Goal: Information Seeking & Learning: Understand process/instructions

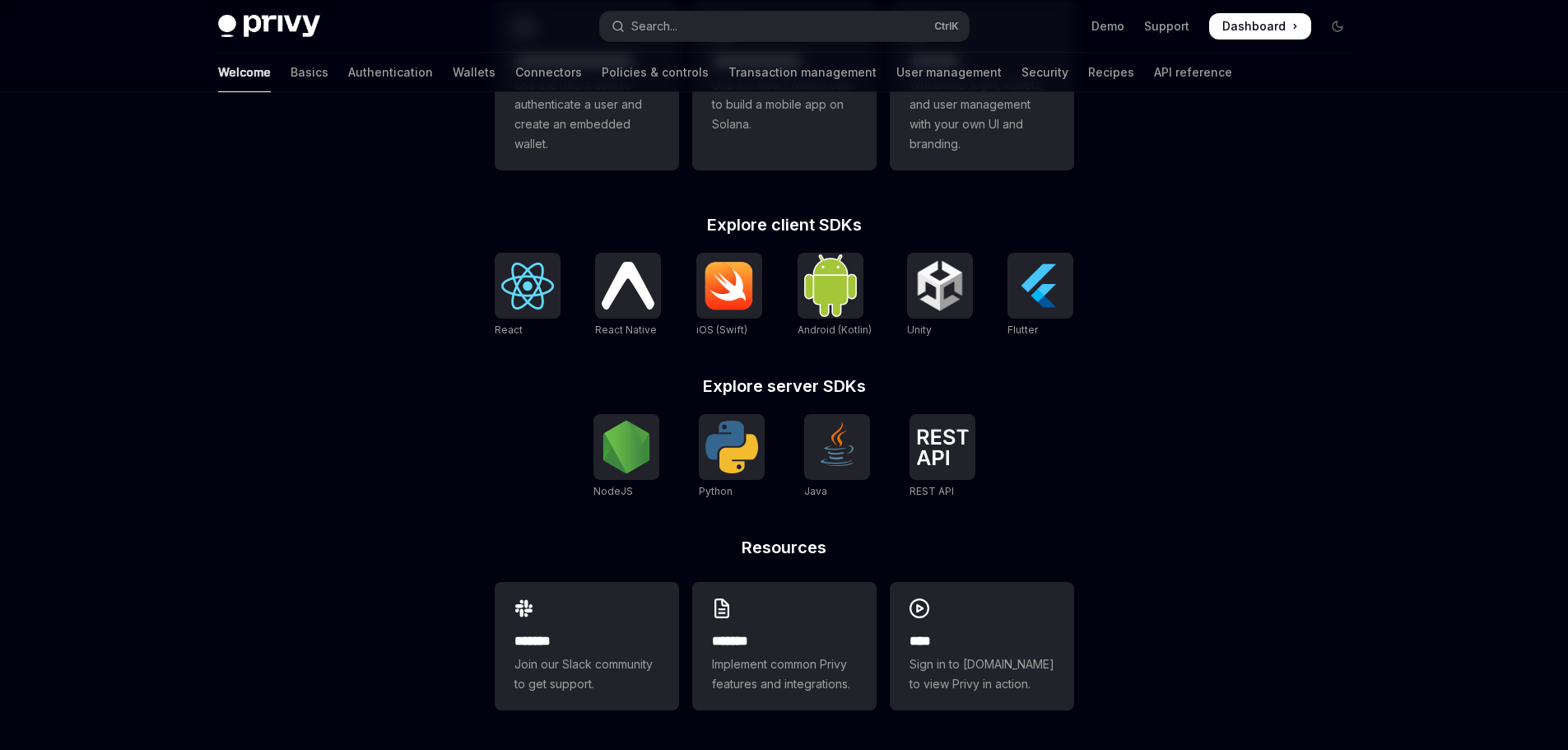
scroll to position [438, 0]
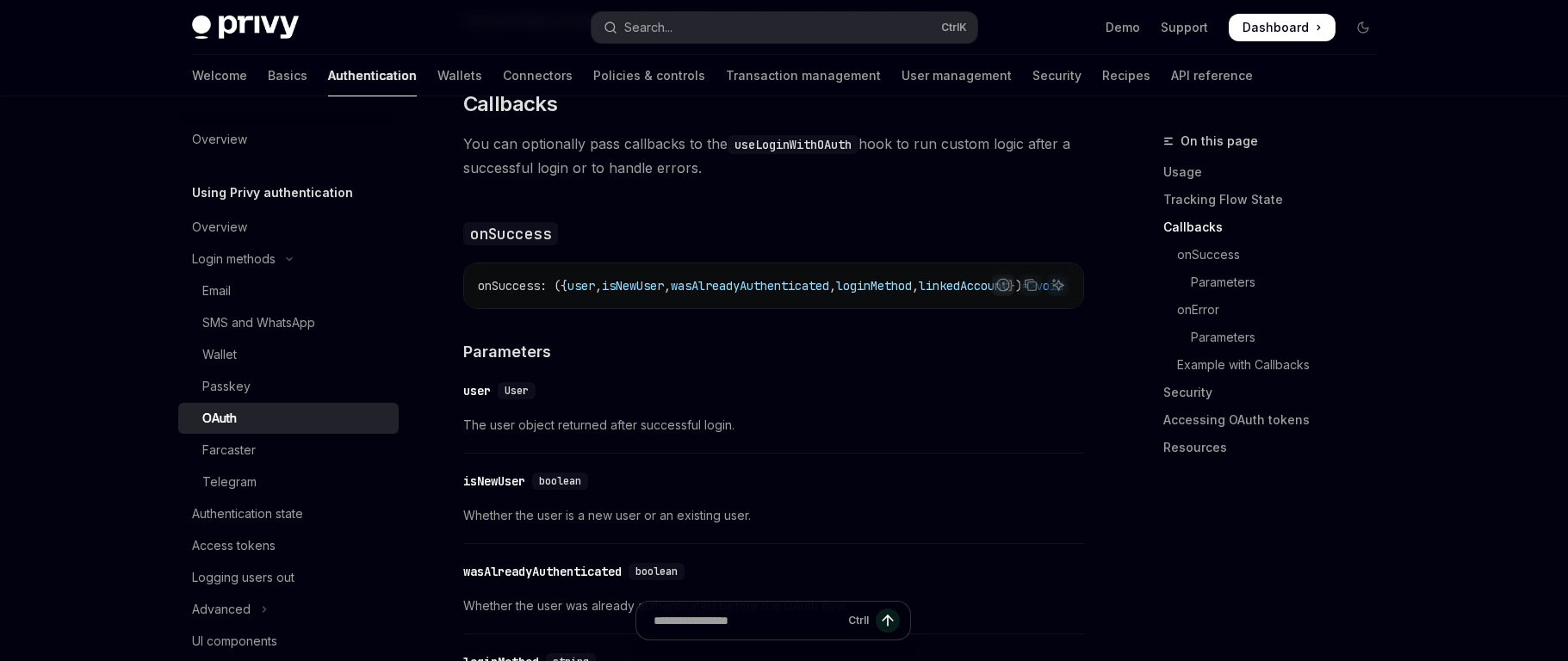
scroll to position [2123, 0]
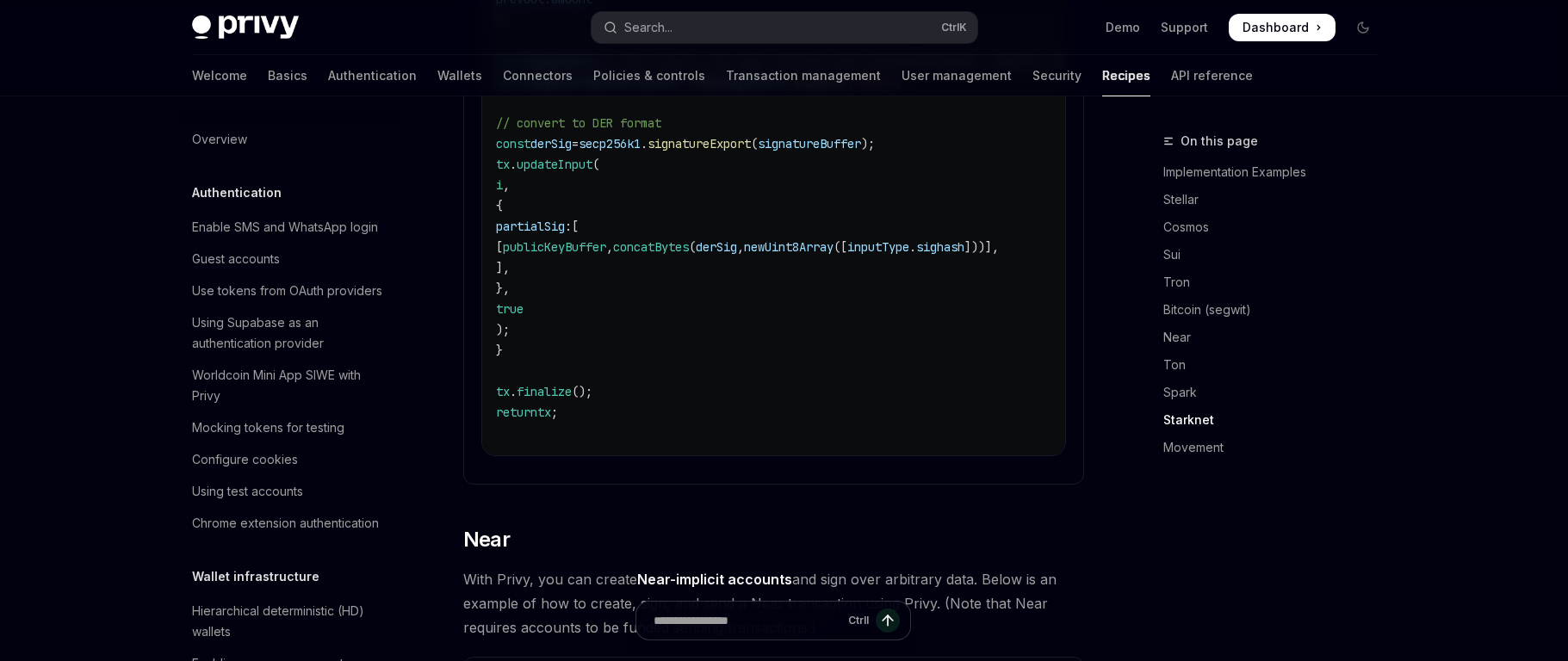
scroll to position [2651, 0]
click at [132, 79] on div at bounding box center [784, 48] width 1568 height 97
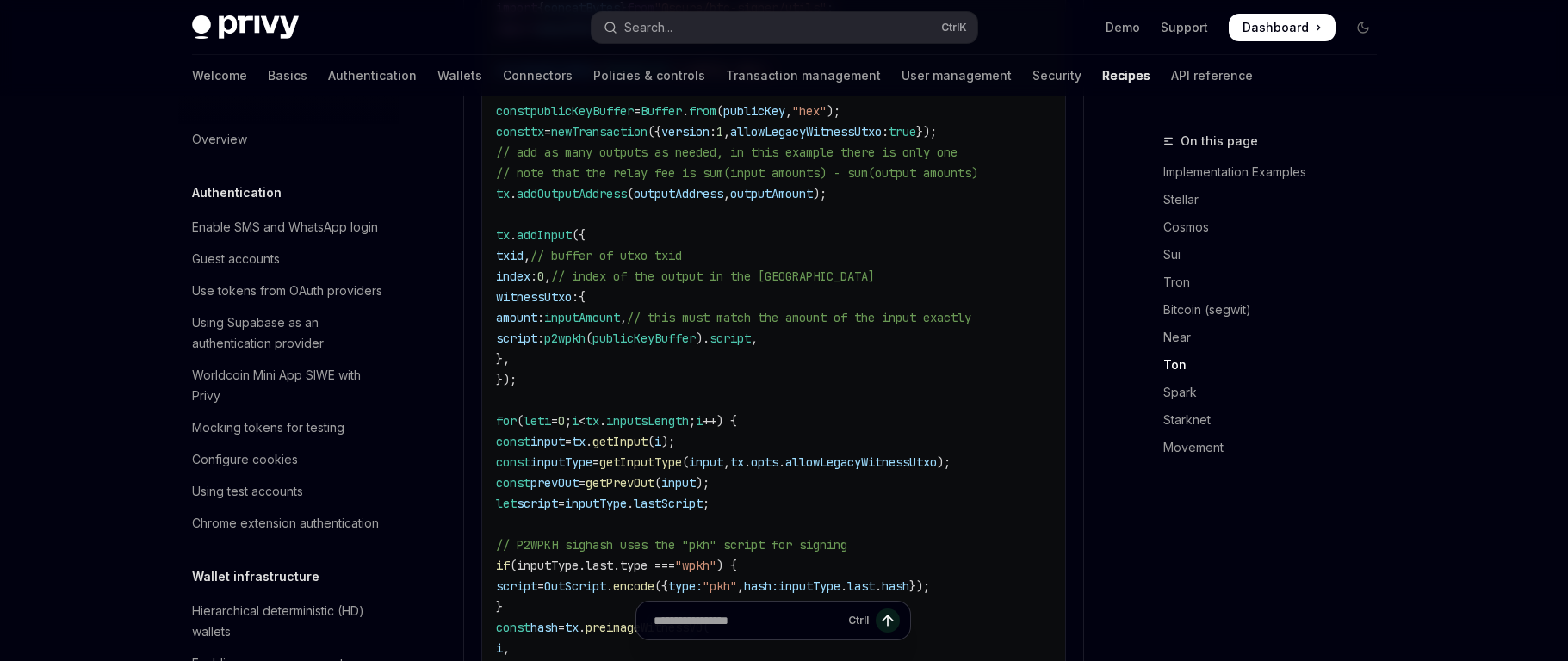
scroll to position [1937, 0]
click at [1178, 314] on link "Bitcoin (segwit)" at bounding box center [1276, 309] width 227 height 28
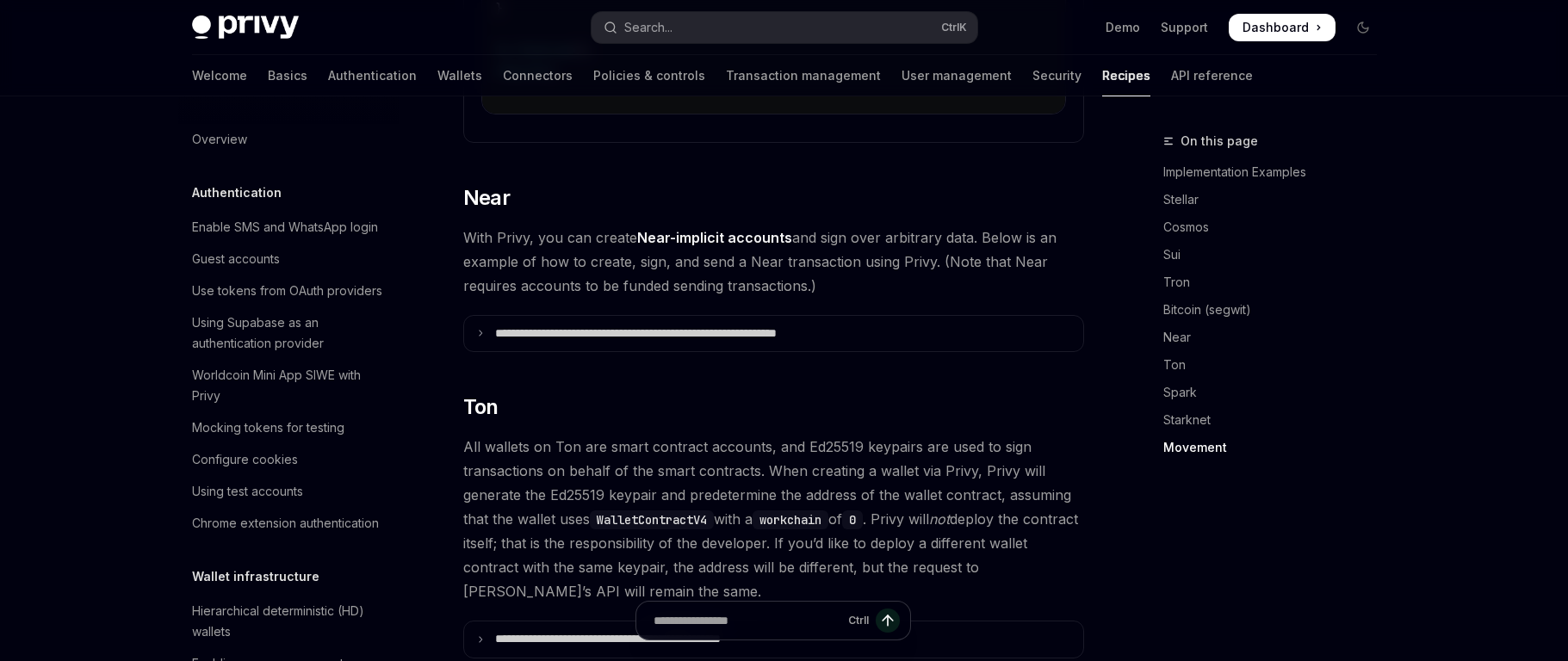
scroll to position [2992, 0]
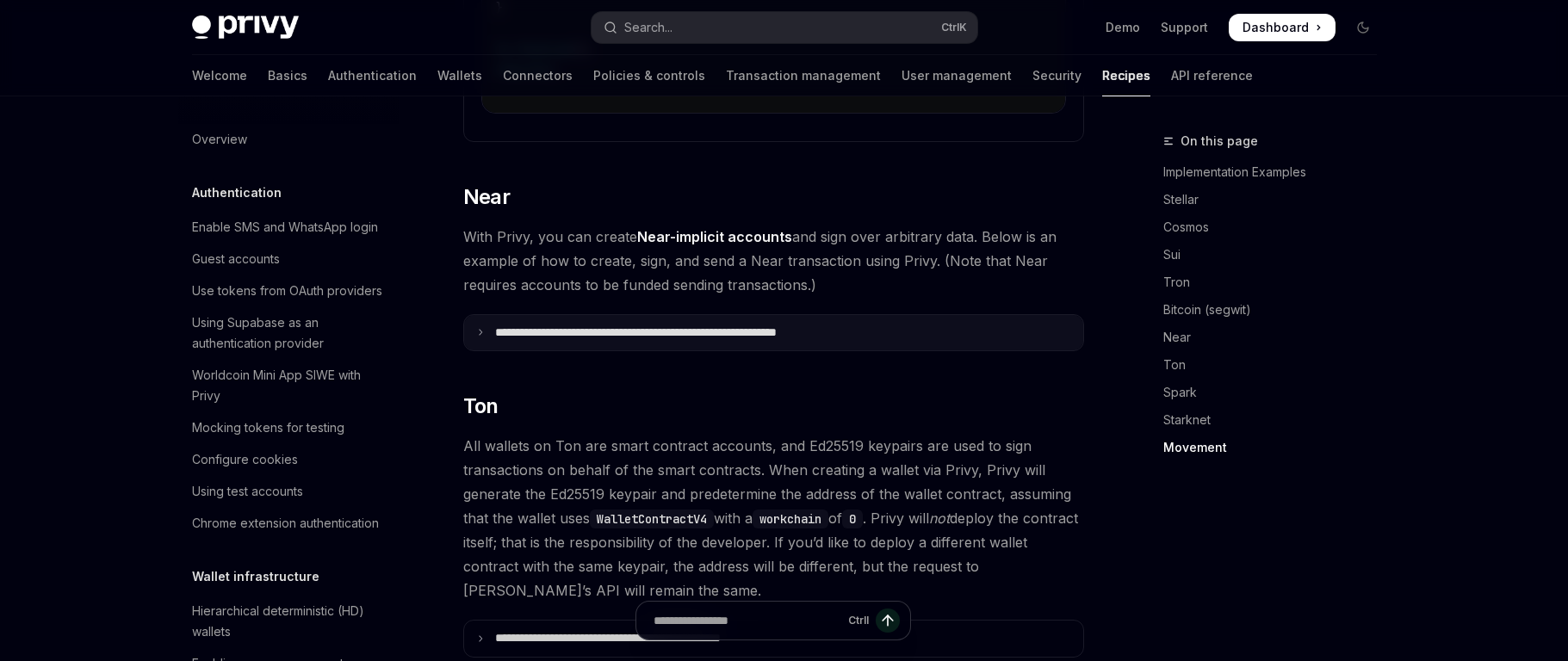
click at [482, 327] on icon at bounding box center [481, 332] width 9 height 9
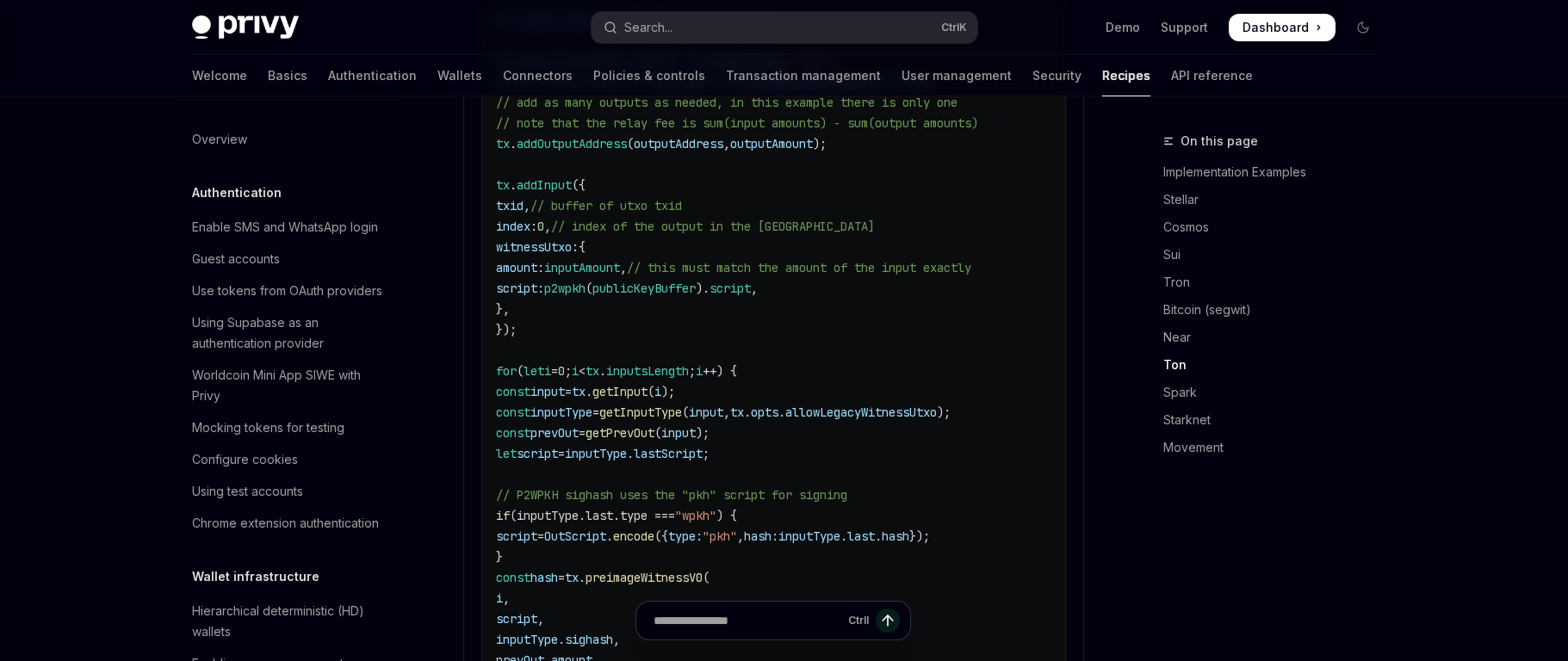
scroll to position [1988, 0]
